Goal: Task Accomplishment & Management: Manage account settings

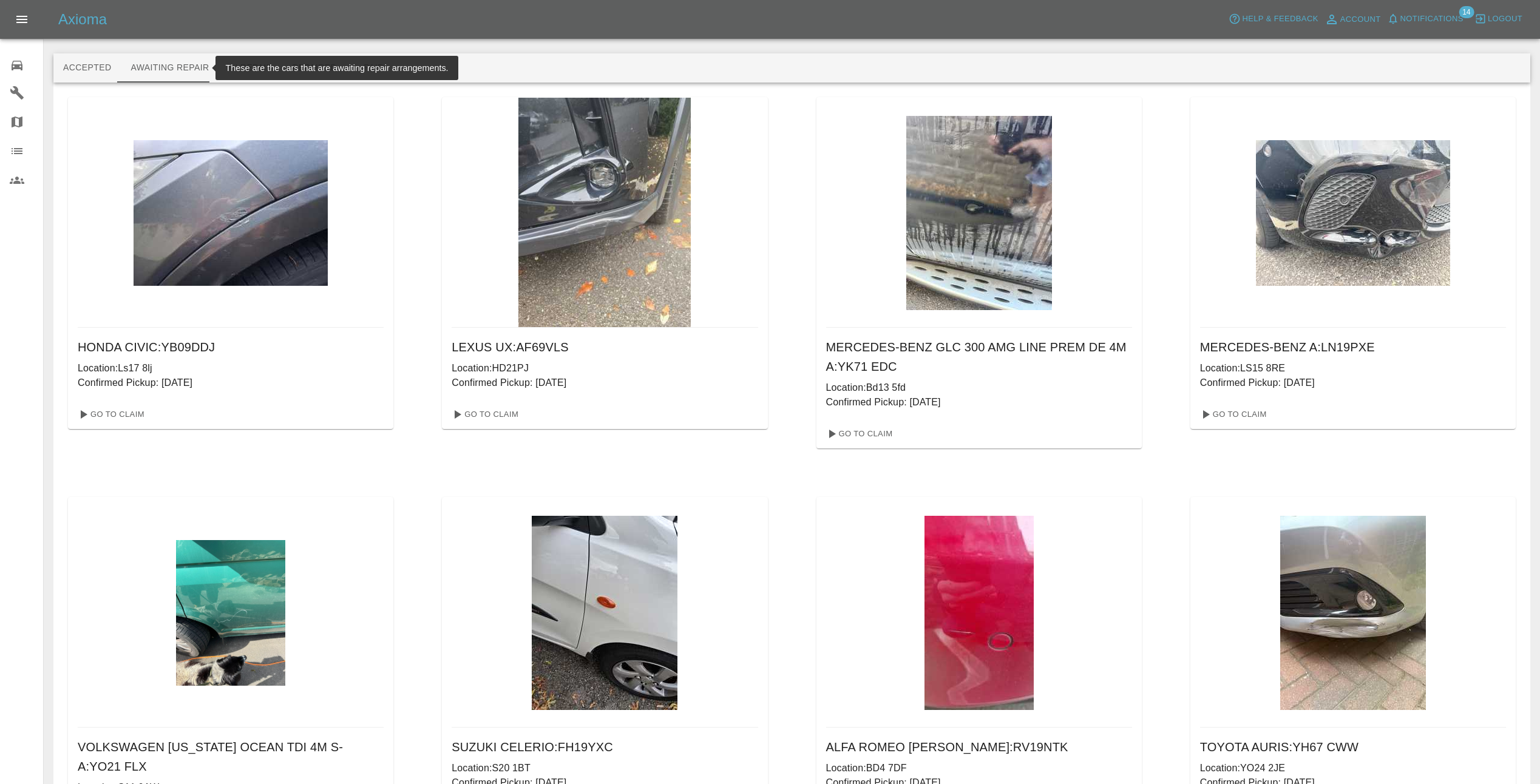
click at [26, 18] on icon "Open drawer" at bounding box center [22, 19] width 15 height 15
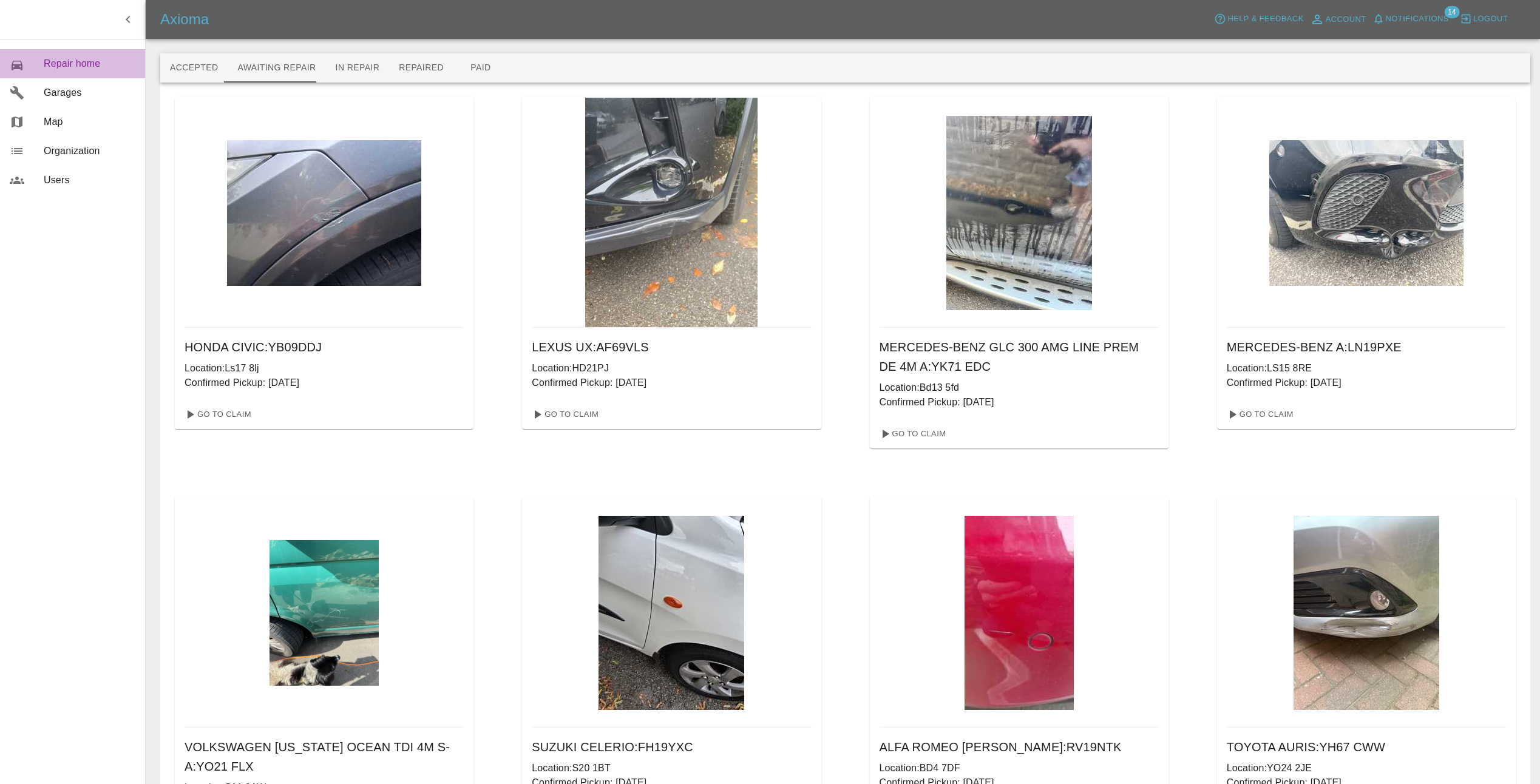
click at [68, 62] on span "Repair home" at bounding box center [90, 63] width 92 height 15
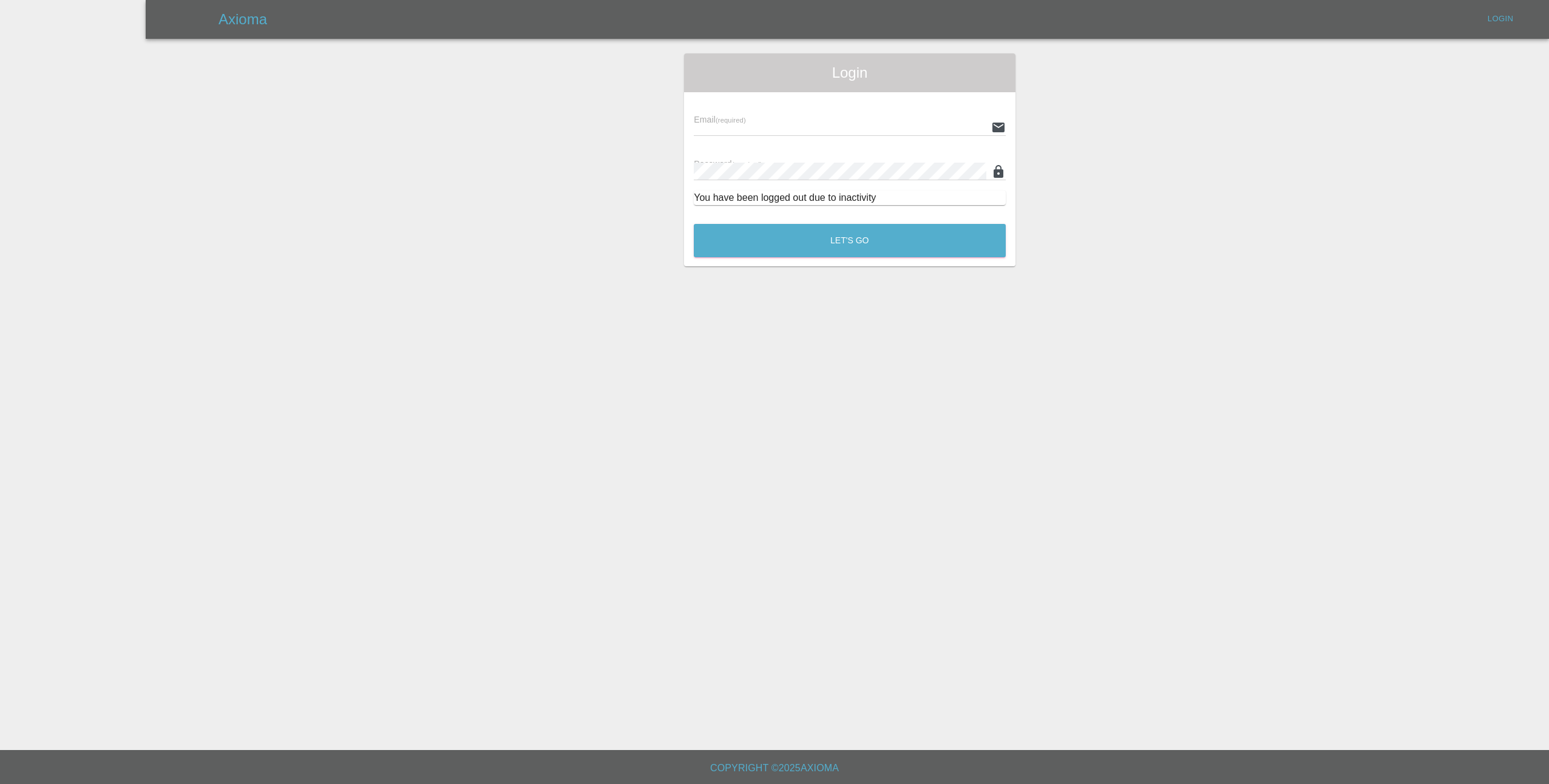
type input "lmfsmartrepairs@outlook.com"
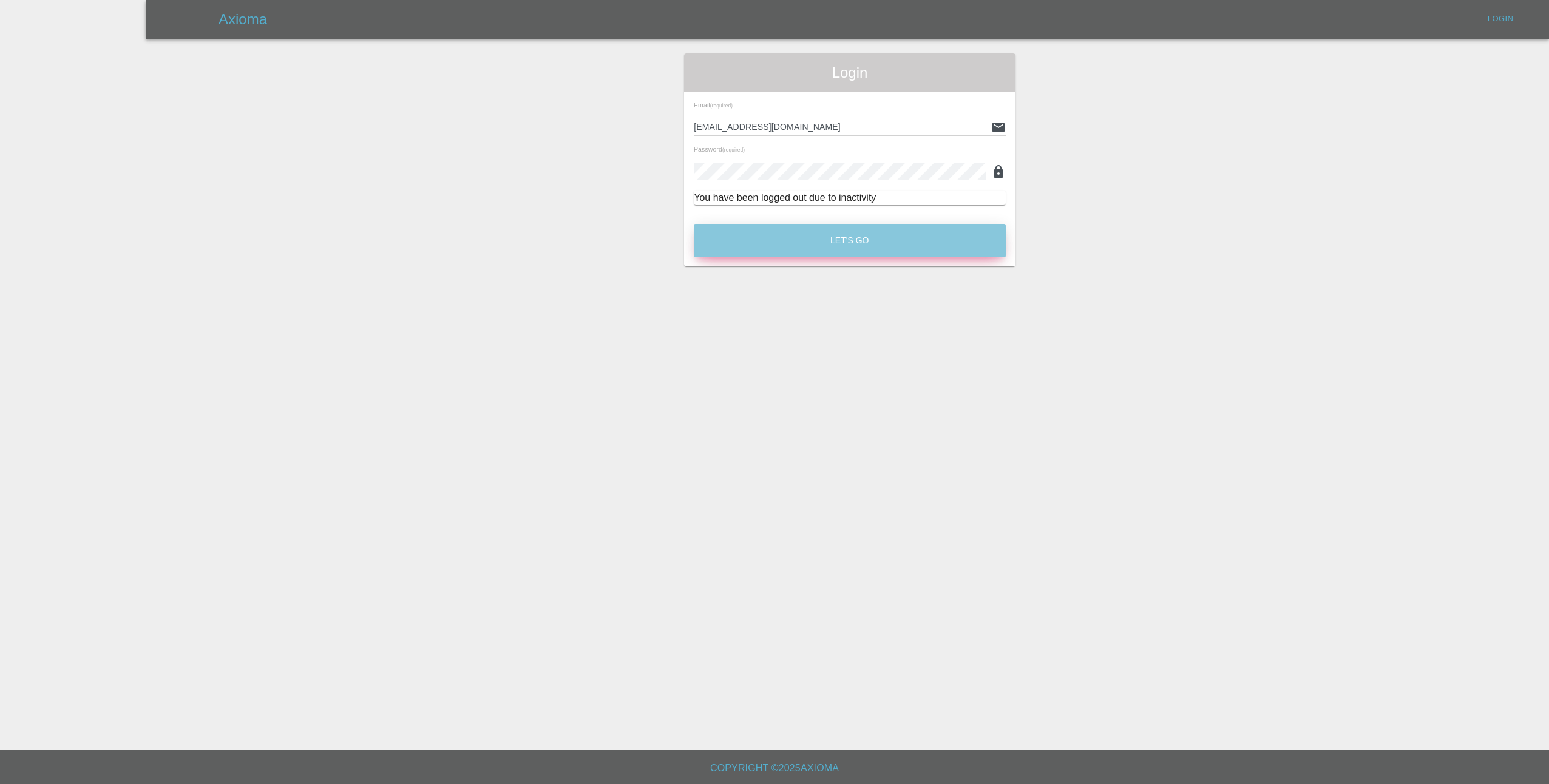
click at [860, 231] on button "Let's Go" at bounding box center [850, 240] width 312 height 33
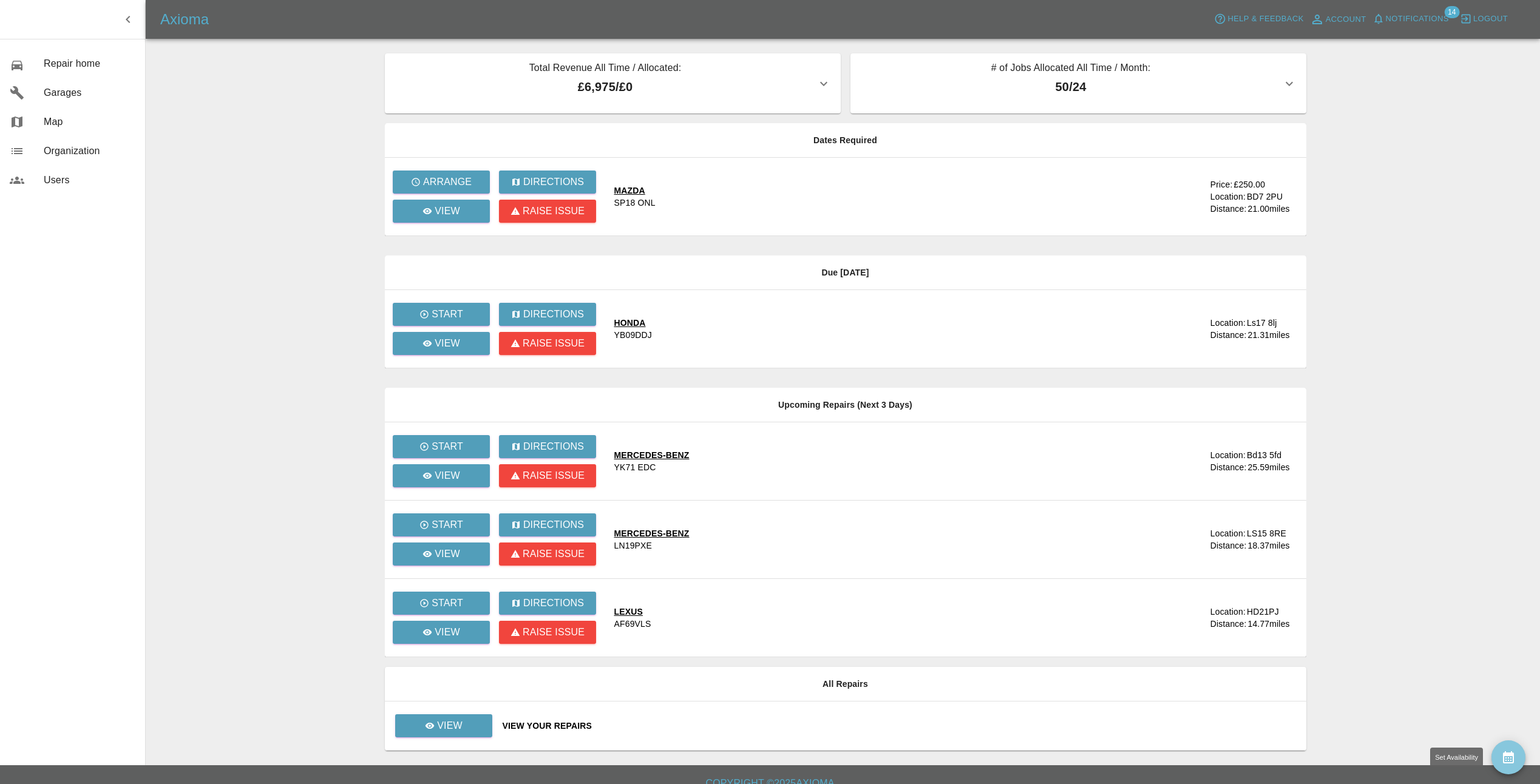
click at [1509, 753] on icon "availability" at bounding box center [1508, 758] width 11 height 12
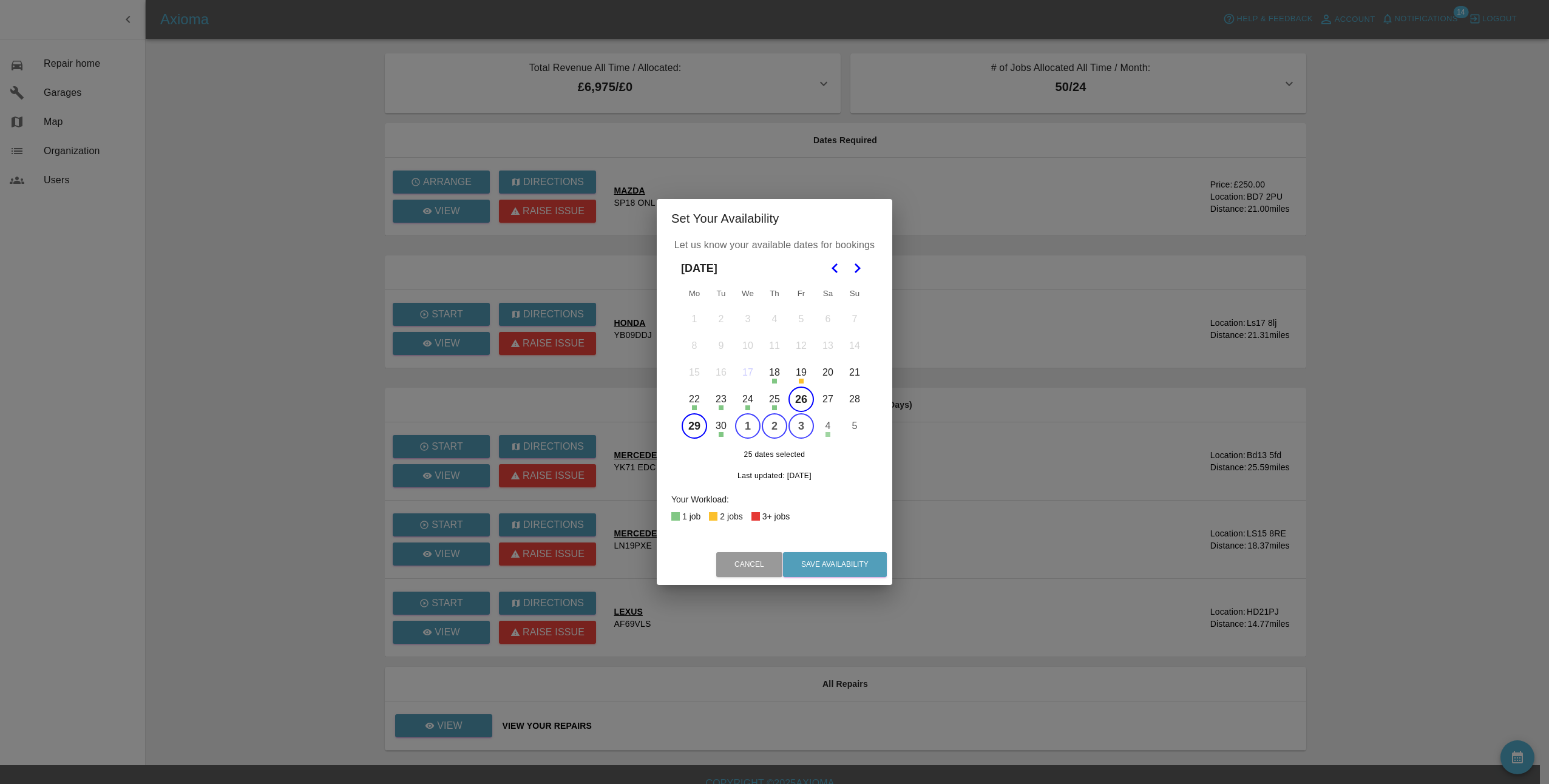
click at [691, 427] on button "29" at bounding box center [694, 426] width 25 height 25
click at [748, 430] on button "1" at bounding box center [747, 426] width 25 height 25
click at [859, 265] on icon "Go to the Next Month" at bounding box center [857, 268] width 15 height 15
drag, startPoint x: 807, startPoint y: 217, endPoint x: 854, endPoint y: 216, distance: 47.0
click at [854, 216] on h2 "Set Your Availability" at bounding box center [774, 218] width 235 height 39
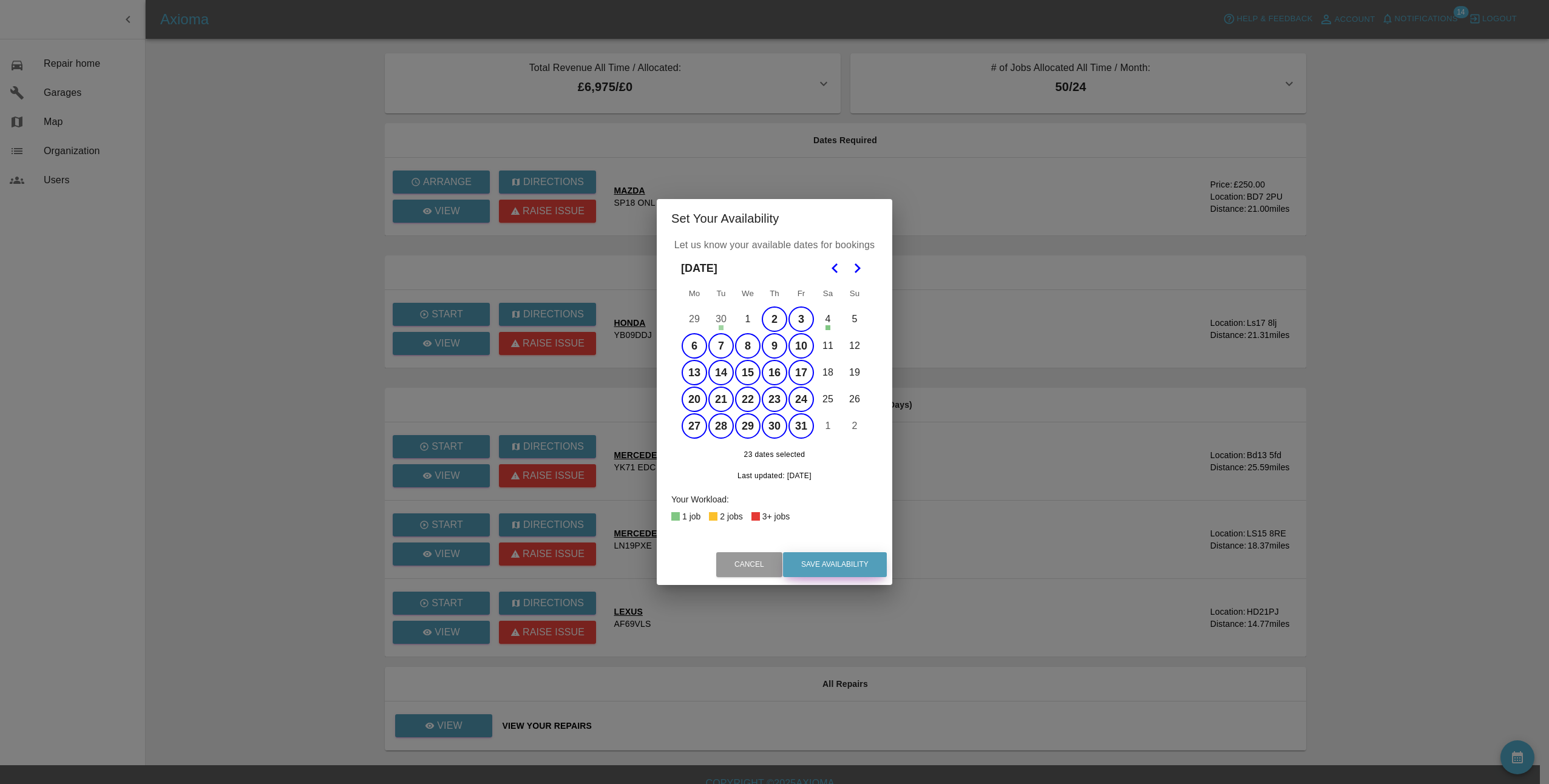
click at [834, 558] on button "Save Availability" at bounding box center [834, 565] width 103 height 25
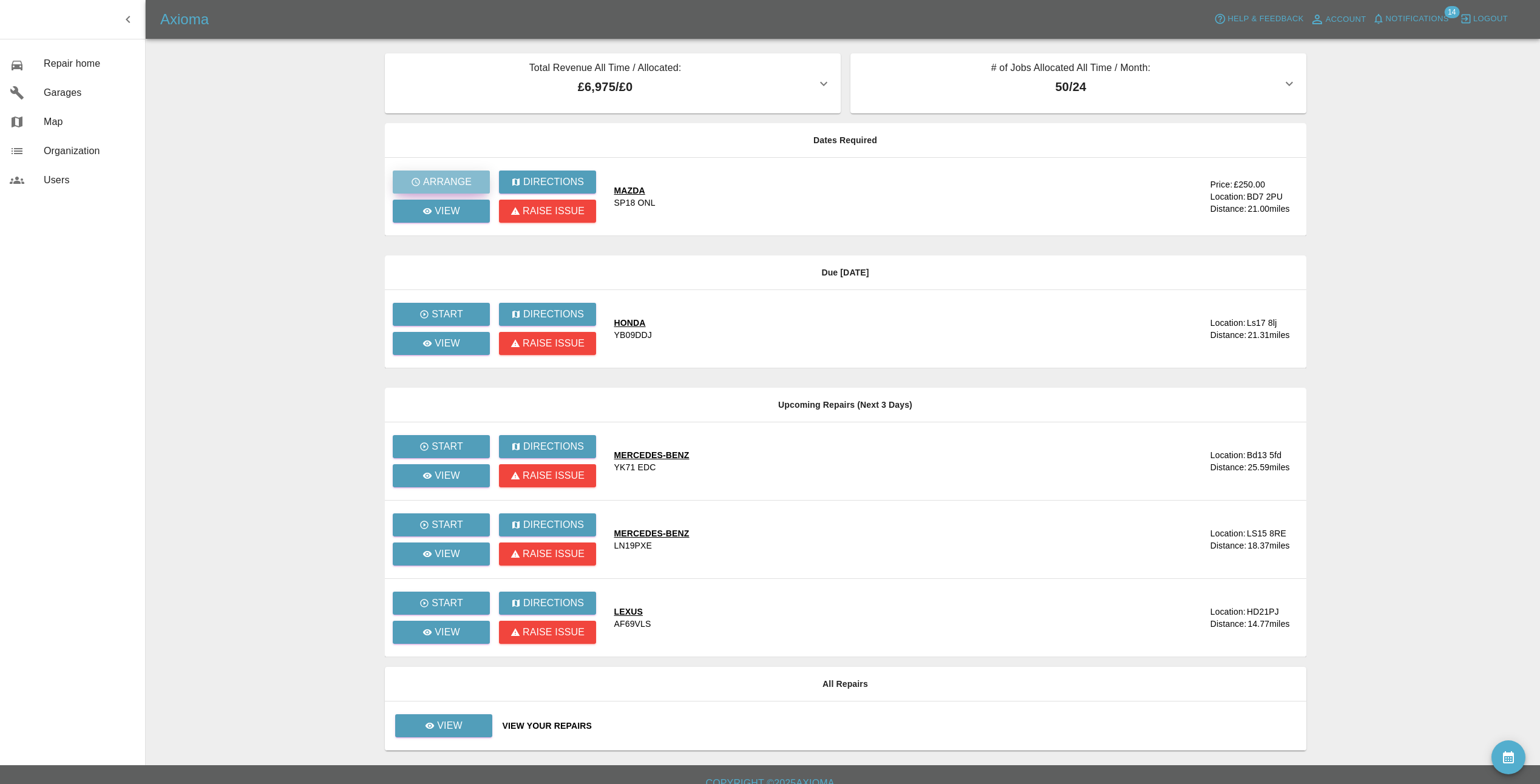
click at [441, 176] on p "Arrange" at bounding box center [446, 181] width 49 height 15
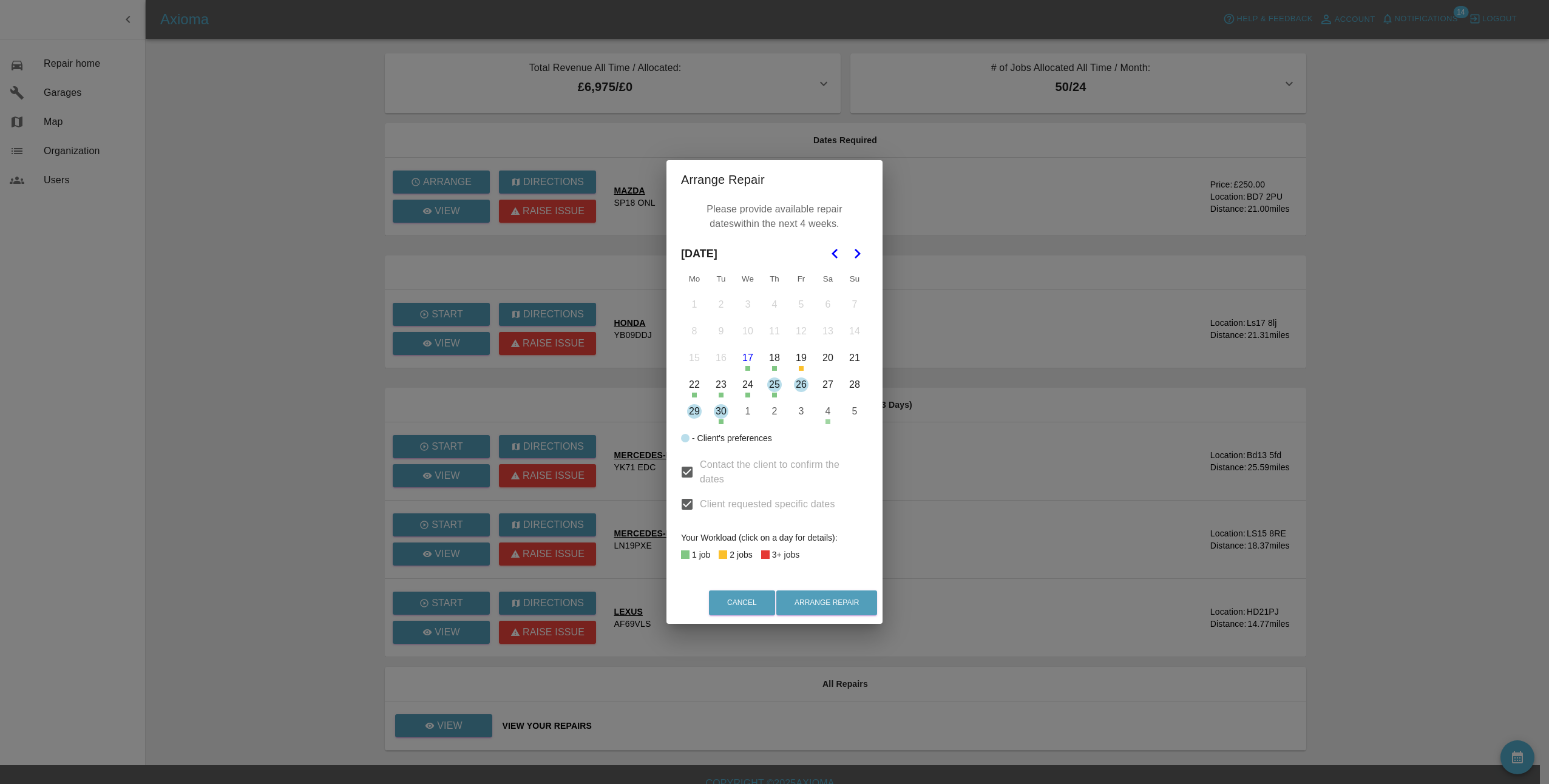
click at [985, 596] on div "Arrange Repair Please provide available repair dates within the next 4 weeks. S…" at bounding box center [774, 392] width 1549 height 784
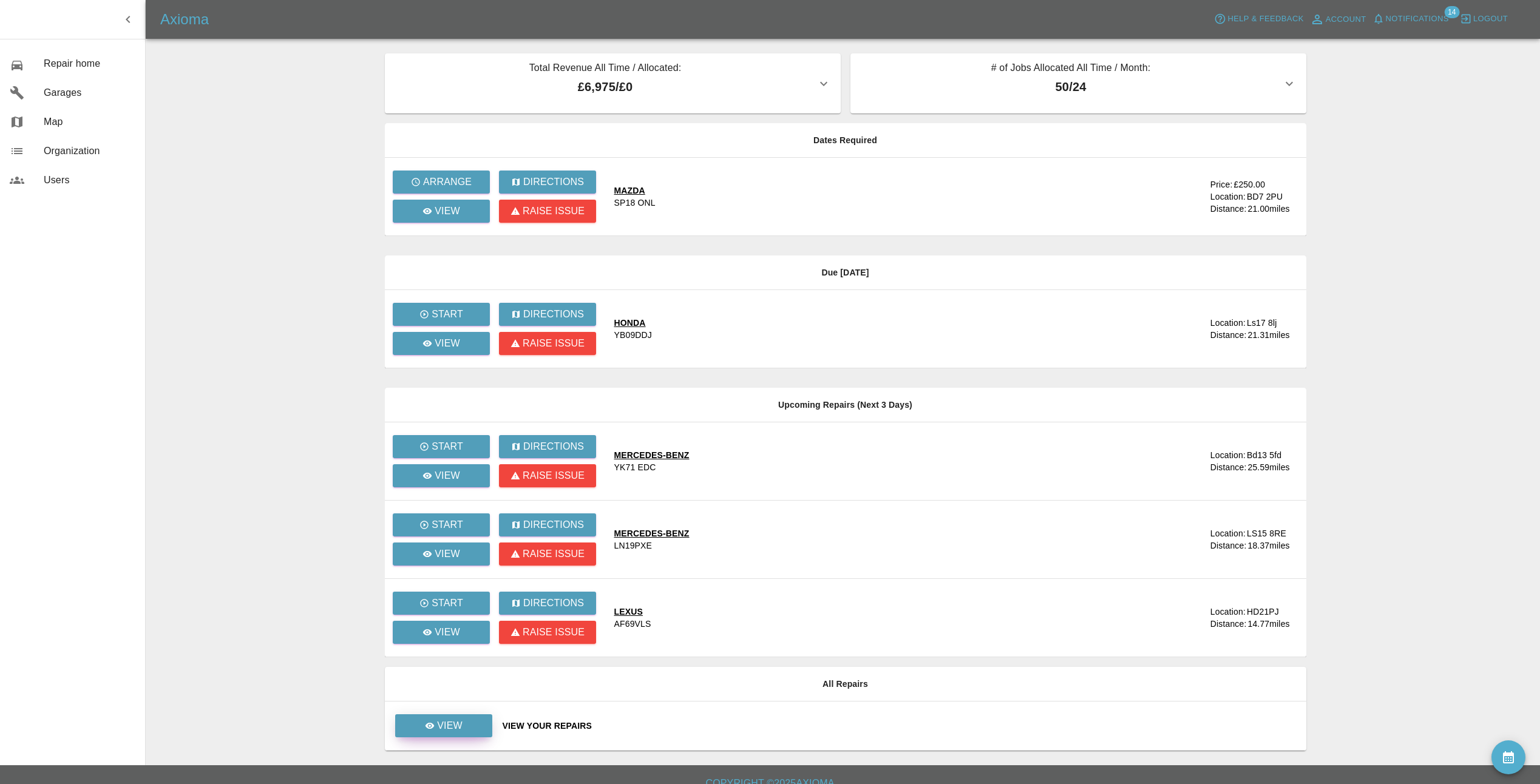
click at [487, 727] on link "View" at bounding box center [444, 726] width 97 height 23
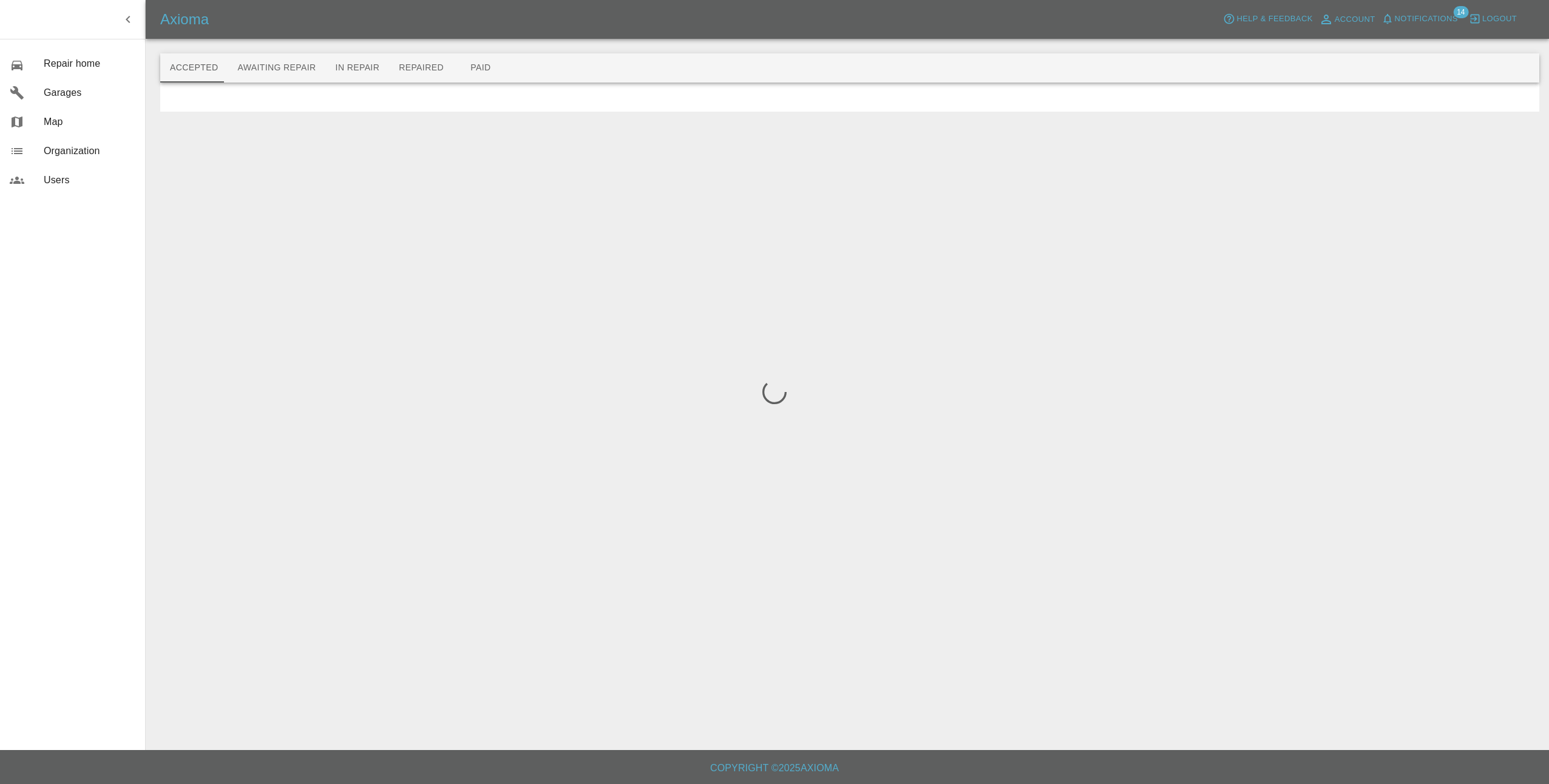
click at [271, 68] on div at bounding box center [774, 392] width 1549 height 784
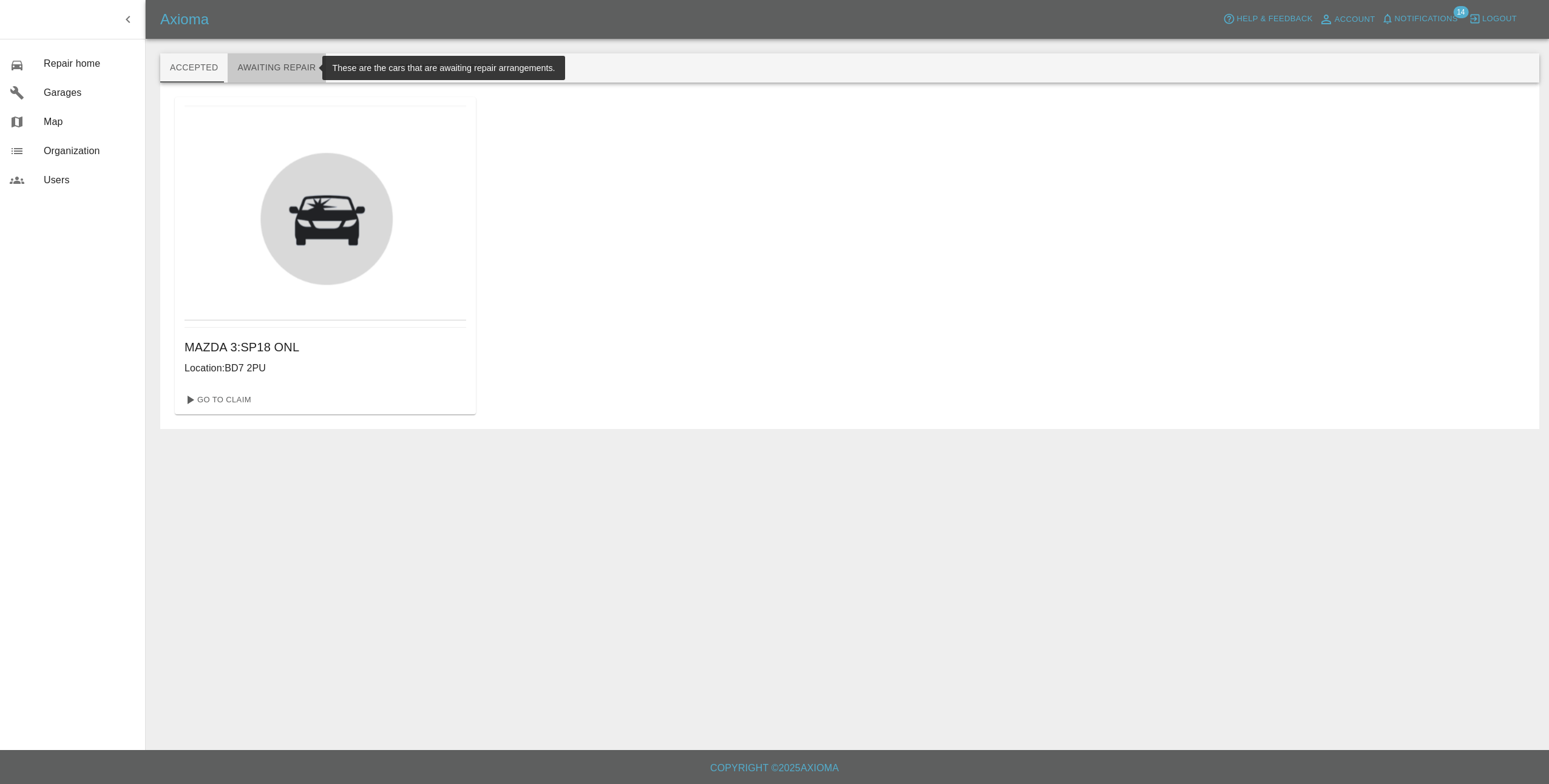
click at [293, 71] on button "Awaiting Repair" at bounding box center [276, 68] width 98 height 29
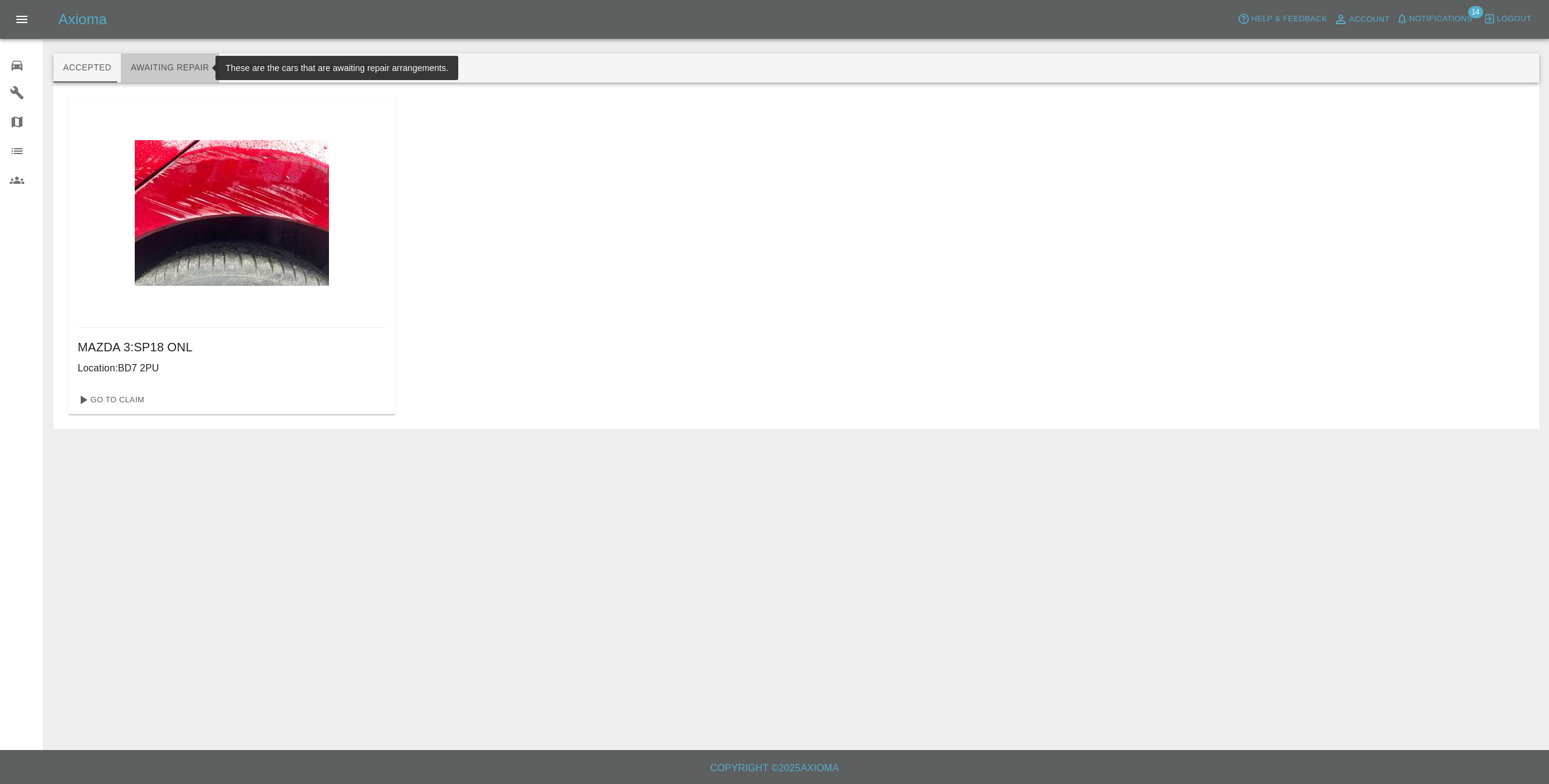
click at [191, 66] on button "Awaiting Repair" at bounding box center [169, 68] width 98 height 29
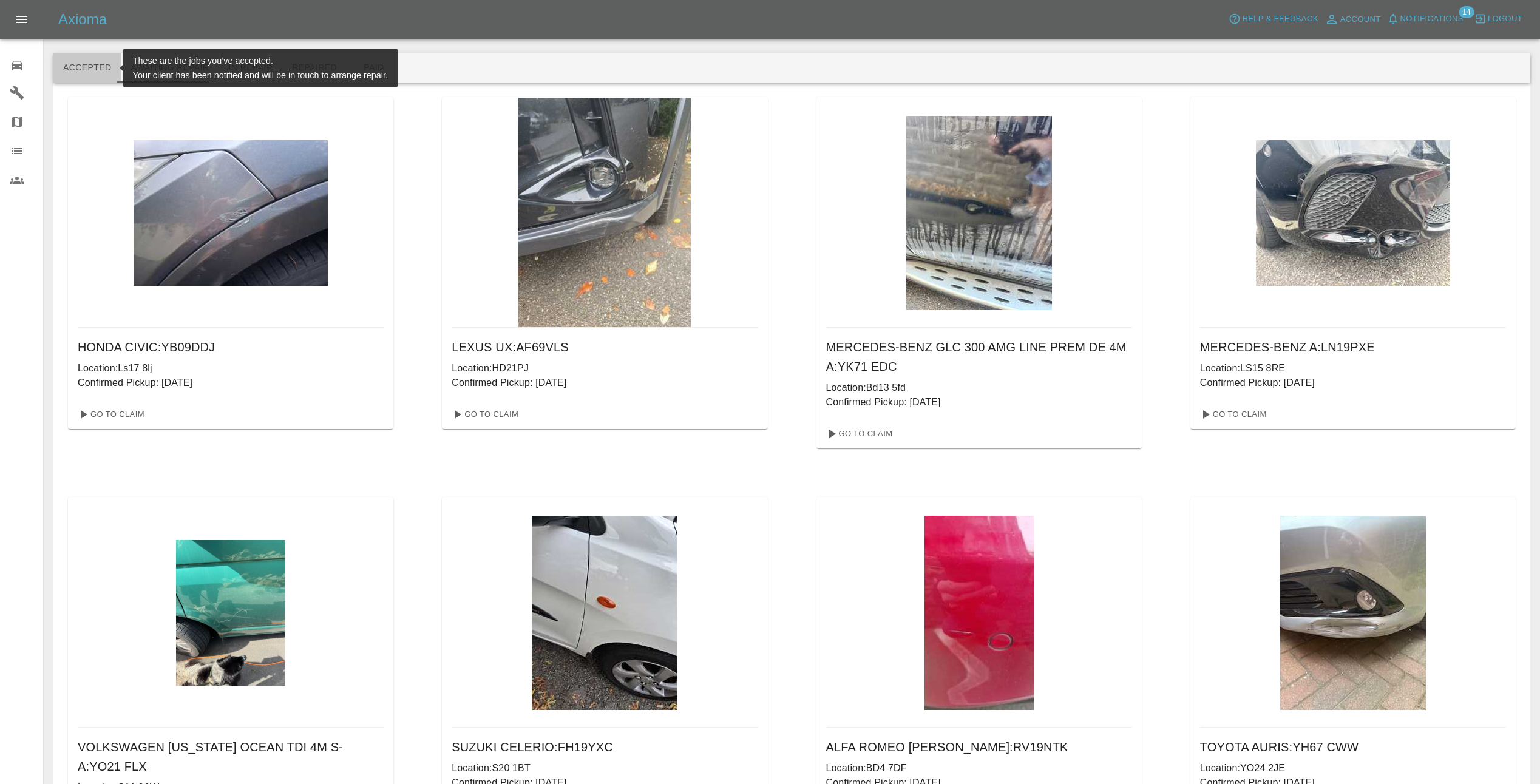
click at [89, 62] on button "Accepted" at bounding box center [86, 68] width 67 height 29
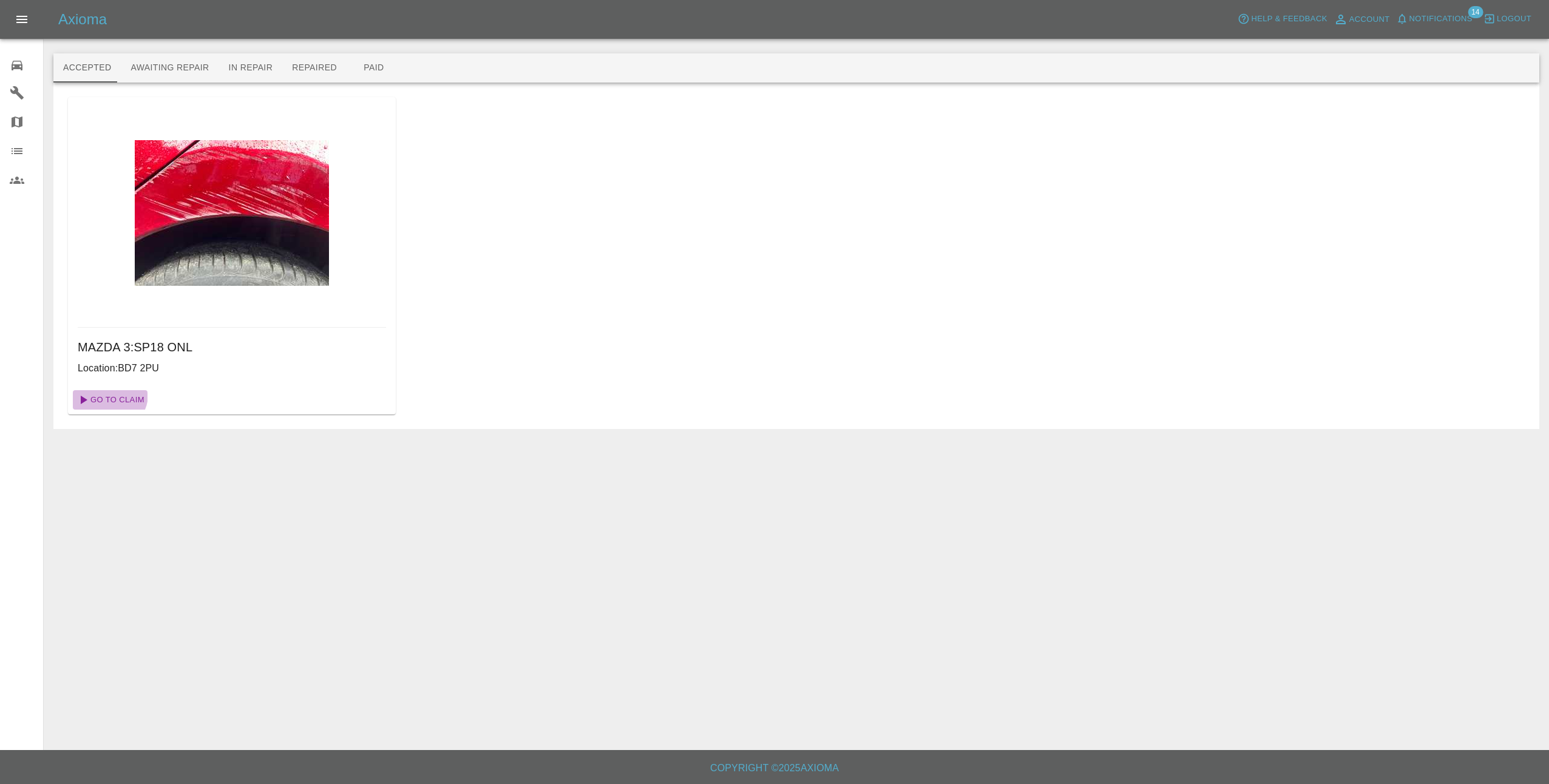
click at [109, 394] on link "Go To Claim" at bounding box center [110, 400] width 75 height 19
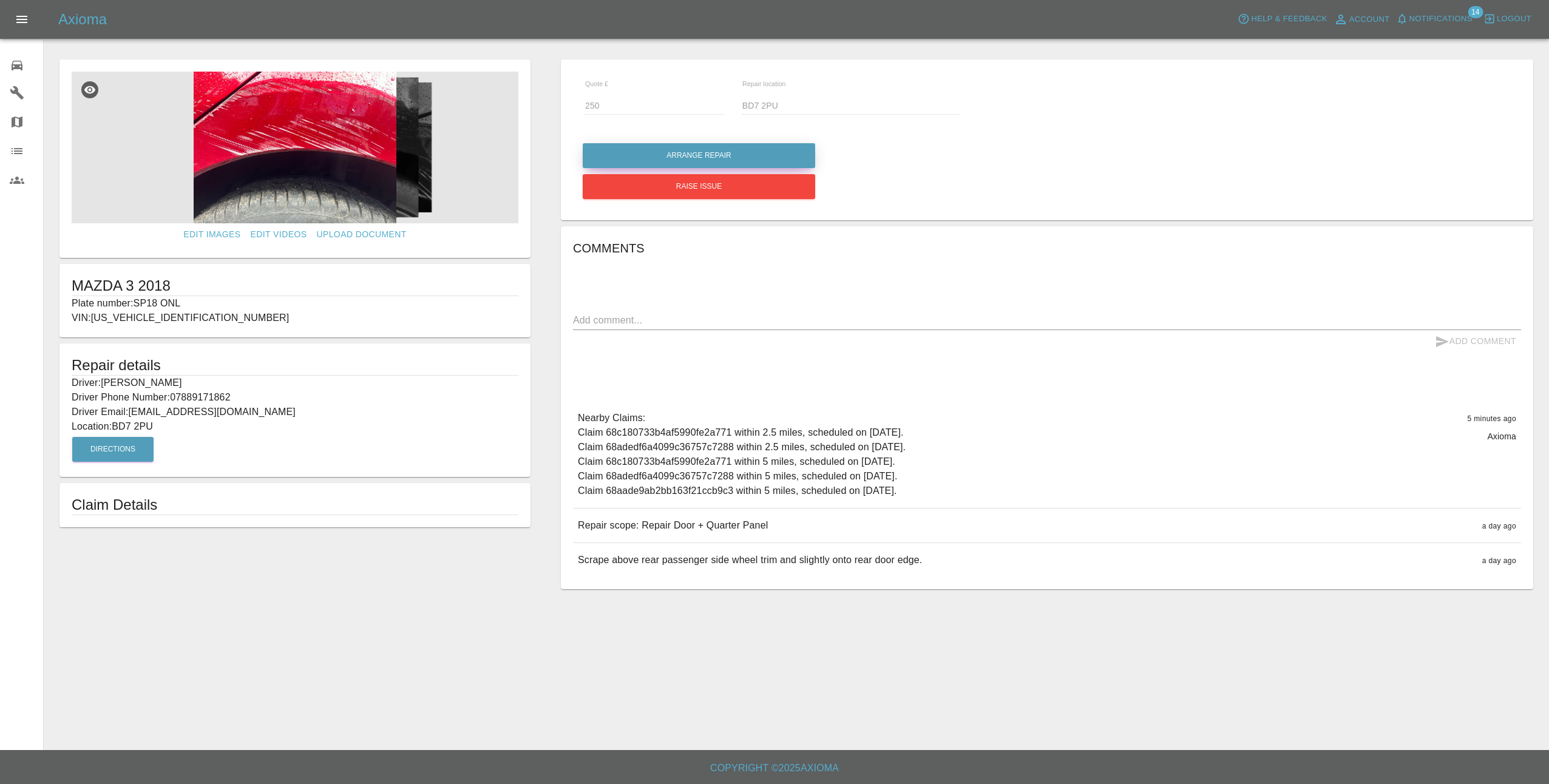
click at [686, 155] on button "Arrange Repair" at bounding box center [698, 156] width 232 height 25
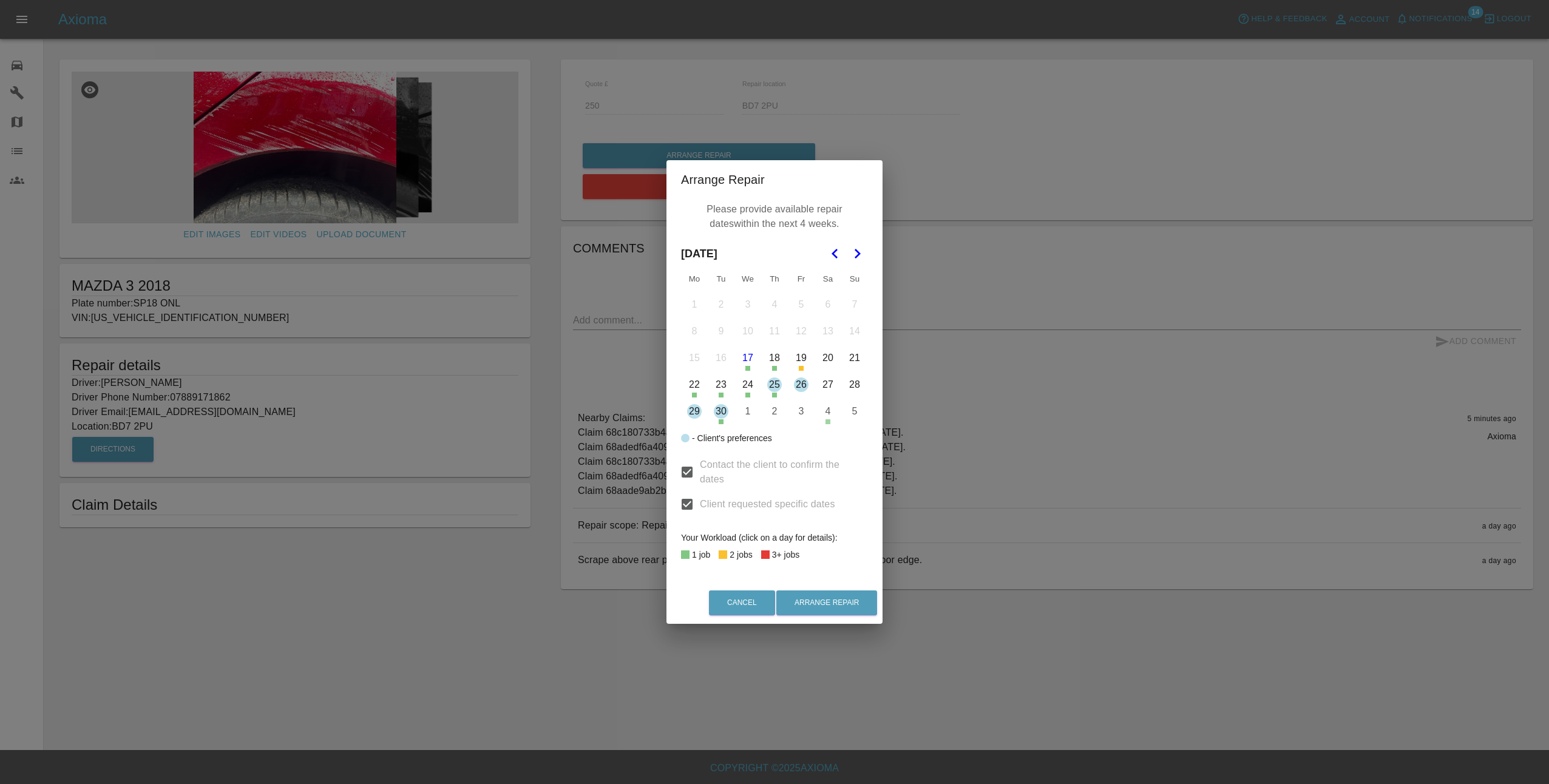
click at [800, 386] on button "26" at bounding box center [801, 384] width 25 height 25
click at [858, 257] on icon "Go to the Next Month" at bounding box center [857, 253] width 15 height 15
click at [748, 304] on button "1" at bounding box center [747, 304] width 25 height 25
click at [773, 306] on button "2" at bounding box center [774, 304] width 25 height 25
click at [752, 308] on button "1" at bounding box center [747, 304] width 25 height 25
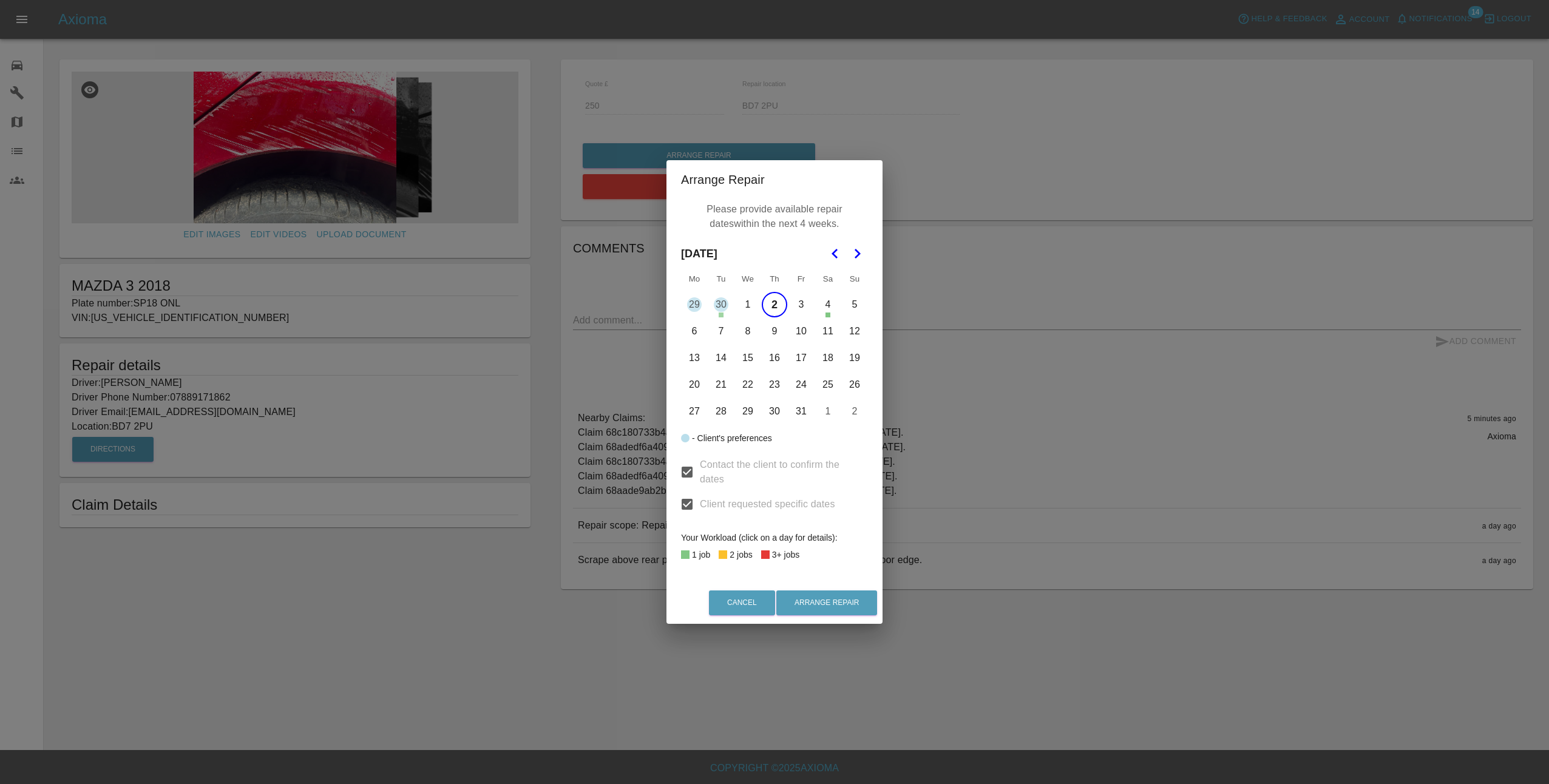
click at [803, 304] on button "3" at bounding box center [801, 304] width 25 height 25
click at [834, 252] on icon "Go to the Previous Month" at bounding box center [835, 253] width 15 height 15
click at [830, 602] on button "Arrange Repair" at bounding box center [827, 603] width 101 height 25
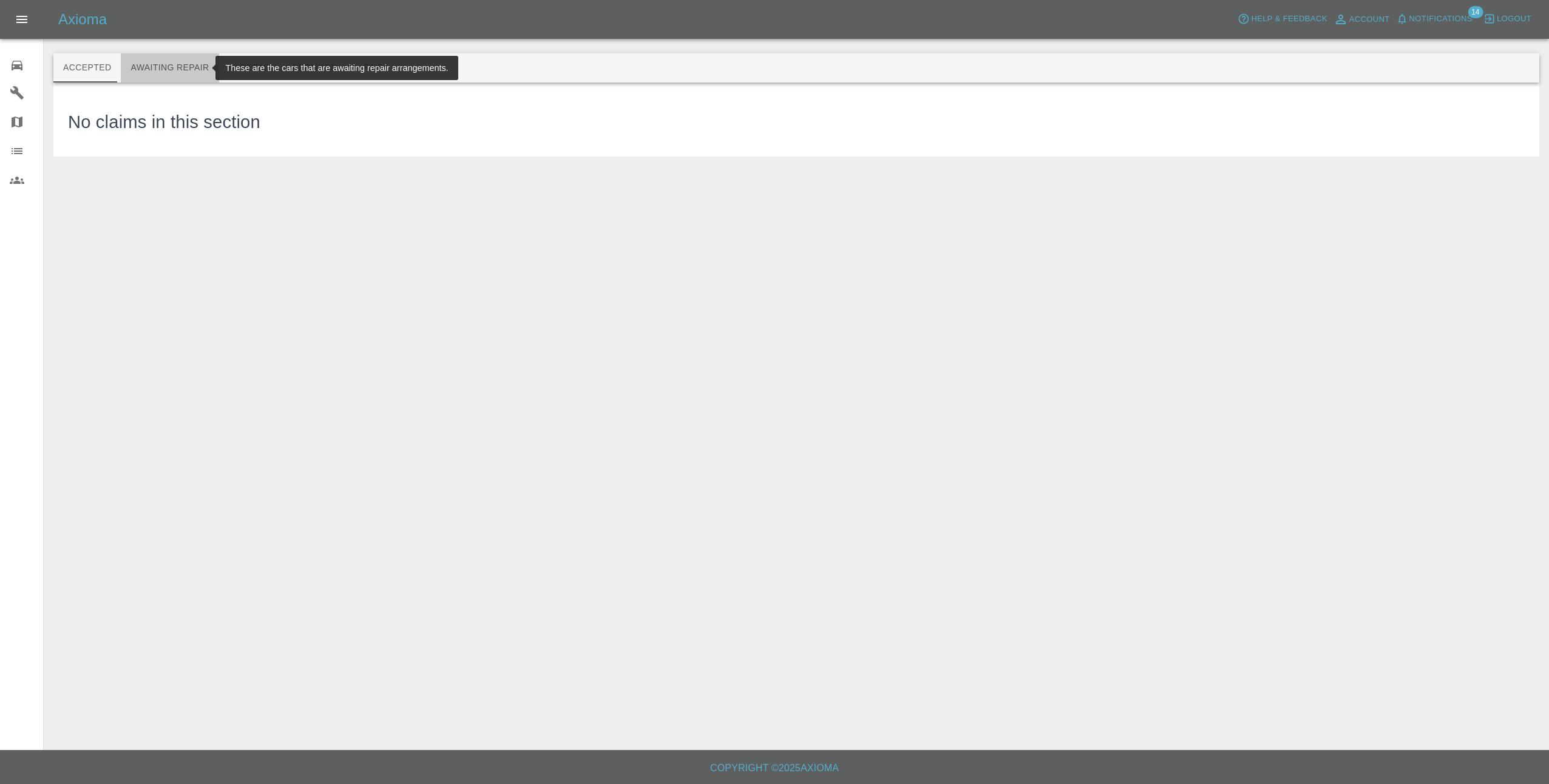
click at [173, 64] on button "Awaiting Repair" at bounding box center [169, 68] width 98 height 29
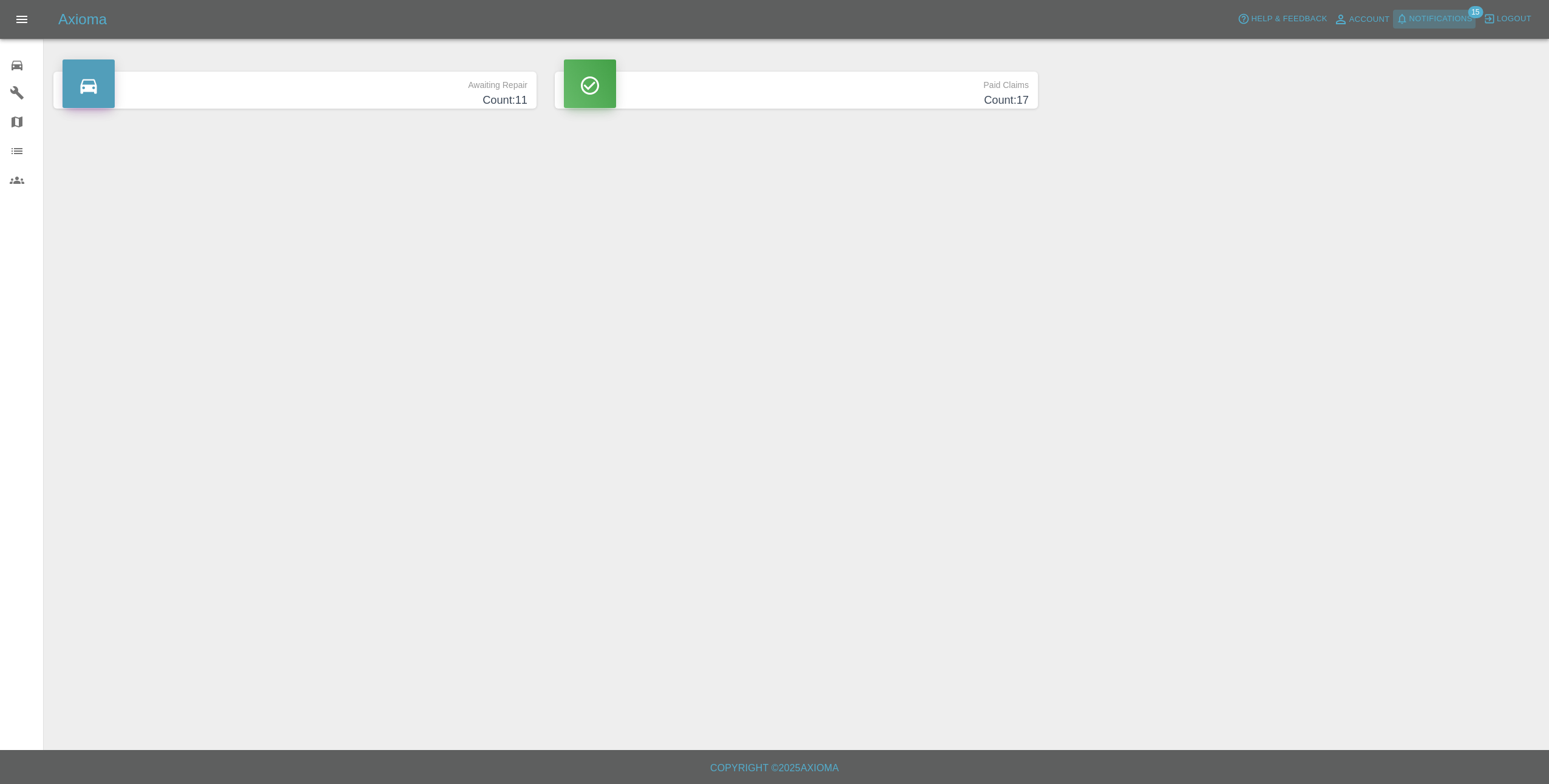
click at [1456, 22] on span "Notifications" at bounding box center [1441, 19] width 63 height 14
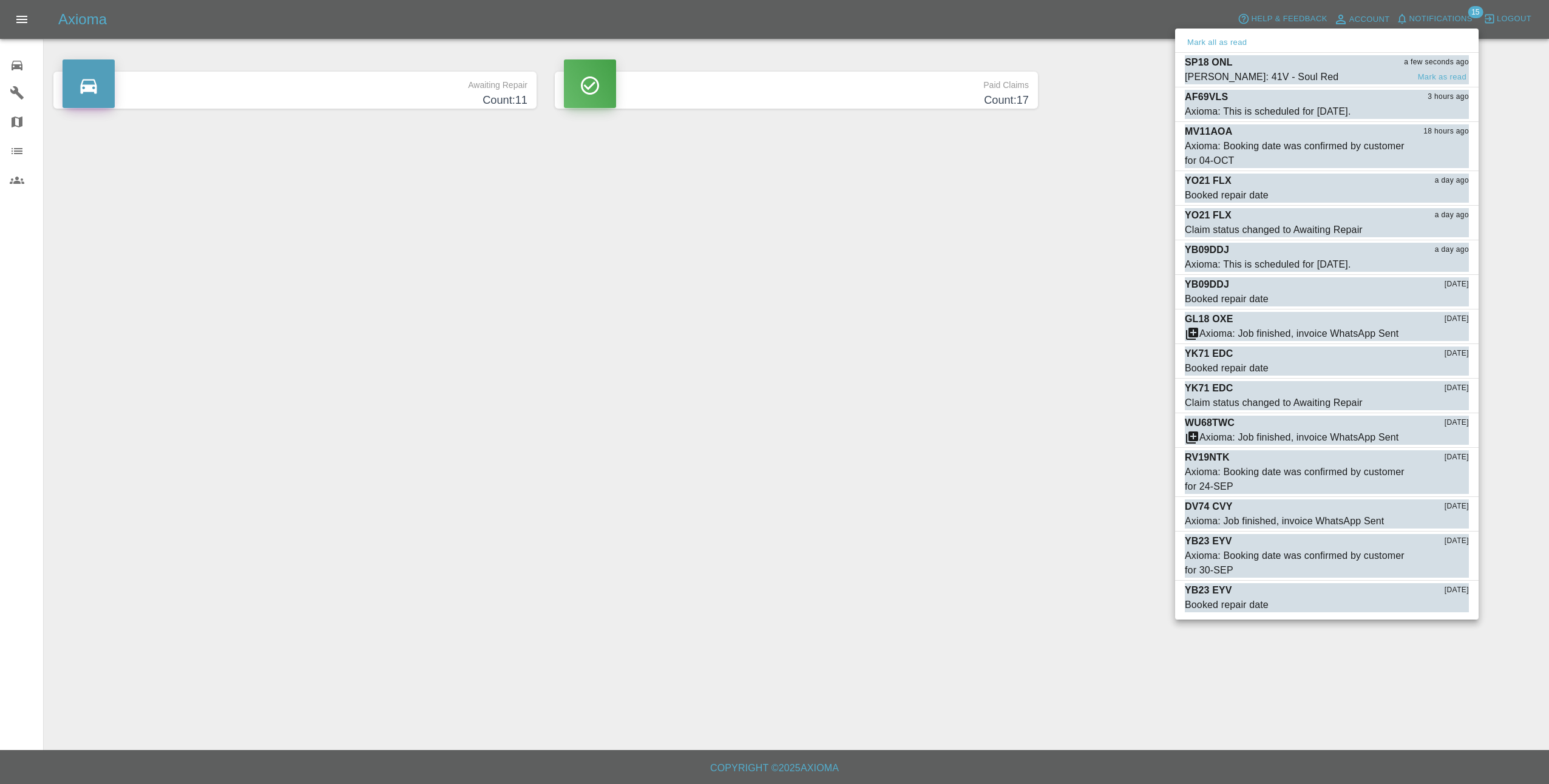
click at [1335, 69] on span "[PERSON_NAME]: 41V - Soul Red" at bounding box center [1296, 76] width 223 height 15
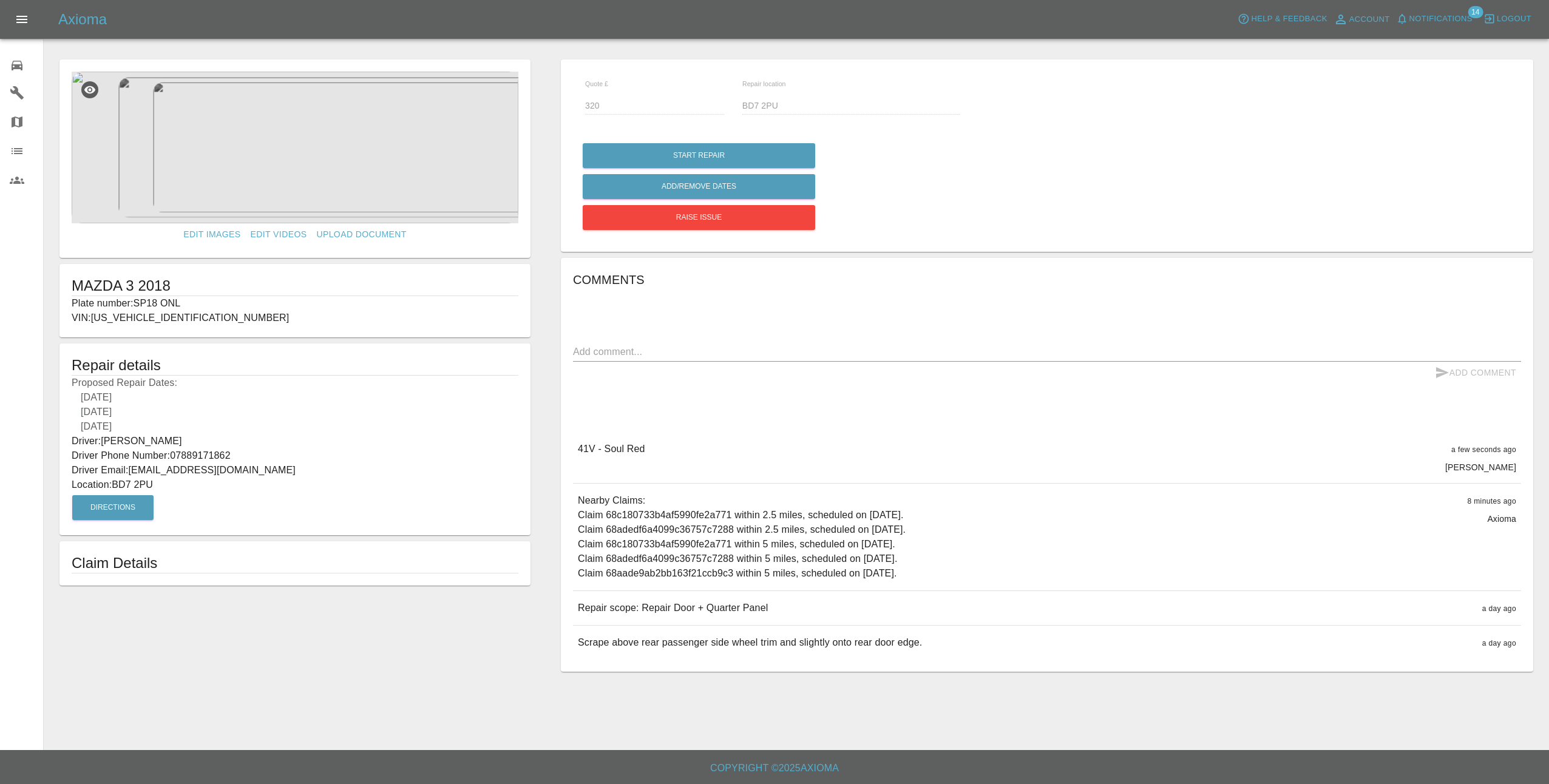
click at [349, 174] on img at bounding box center [295, 147] width 447 height 152
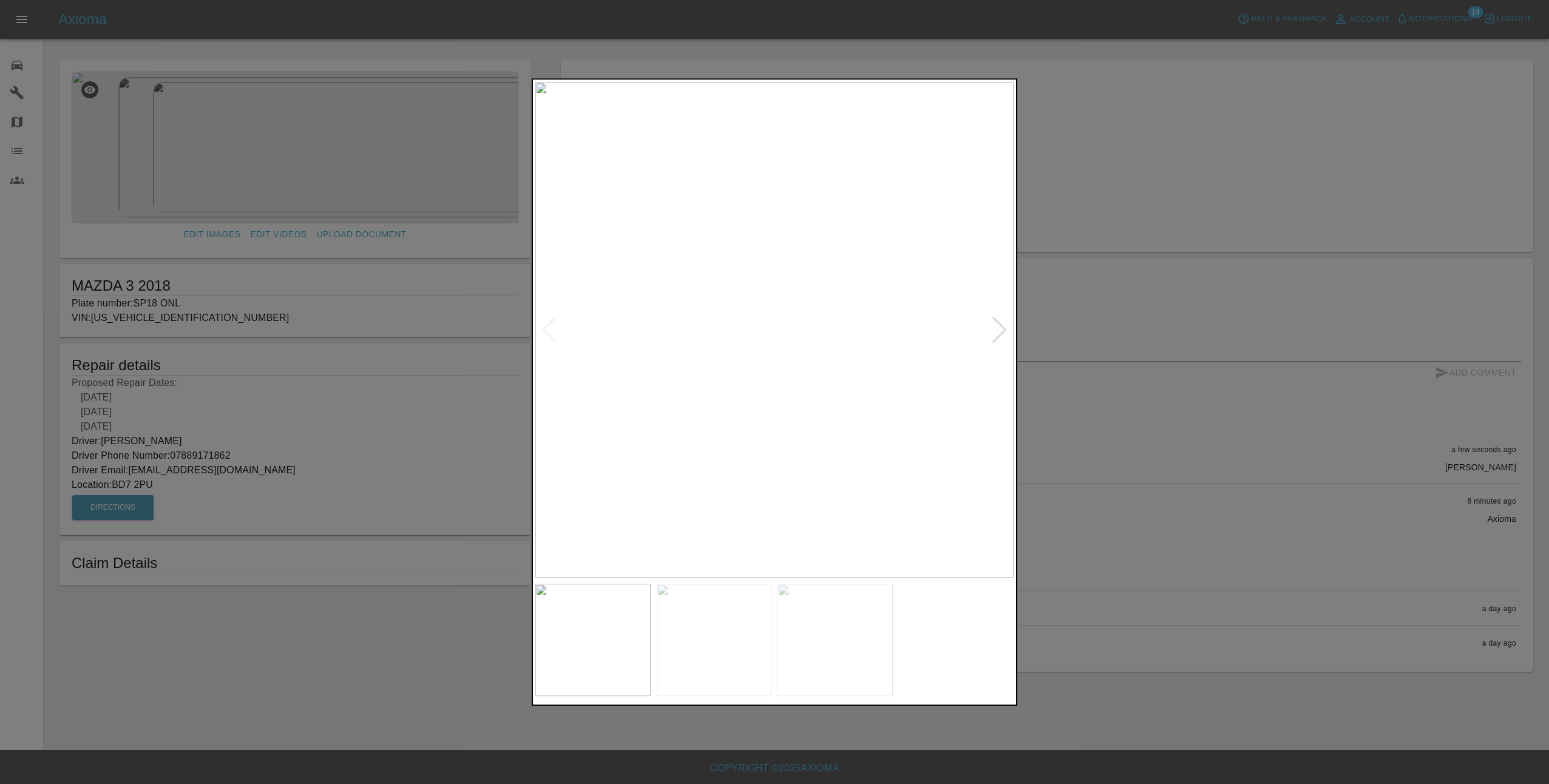
click at [1006, 327] on div at bounding box center [999, 330] width 16 height 27
click at [1137, 199] on div at bounding box center [774, 392] width 1549 height 784
